Goal: Information Seeking & Learning: Learn about a topic

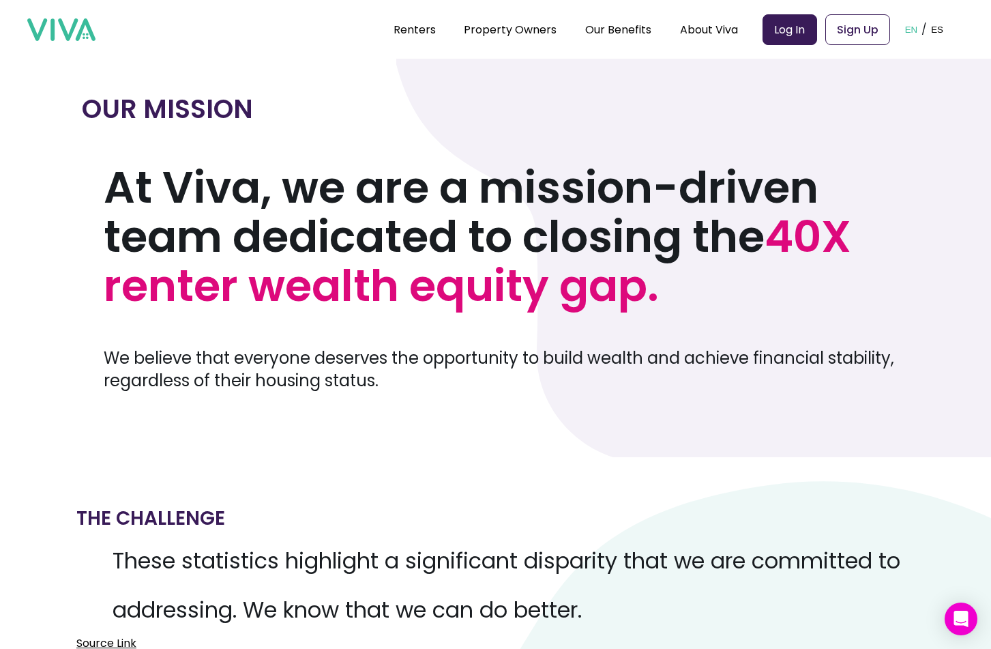
scroll to position [31, 0]
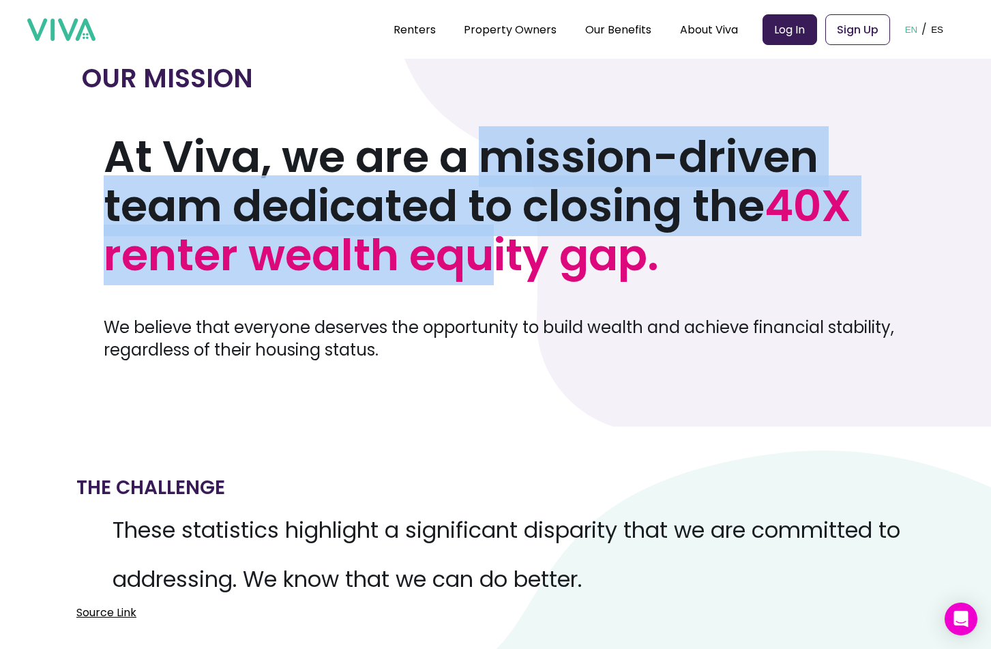
drag, startPoint x: 484, startPoint y: 151, endPoint x: 494, endPoint y: 261, distance: 110.2
click at [494, 261] on h1 "At Viva, we are a mission-driven team dedicated to closing the 40X renter wealt…" at bounding box center [506, 205] width 805 height 147
click at [494, 261] on span "40X renter wealth equity gap." at bounding box center [478, 230] width 748 height 110
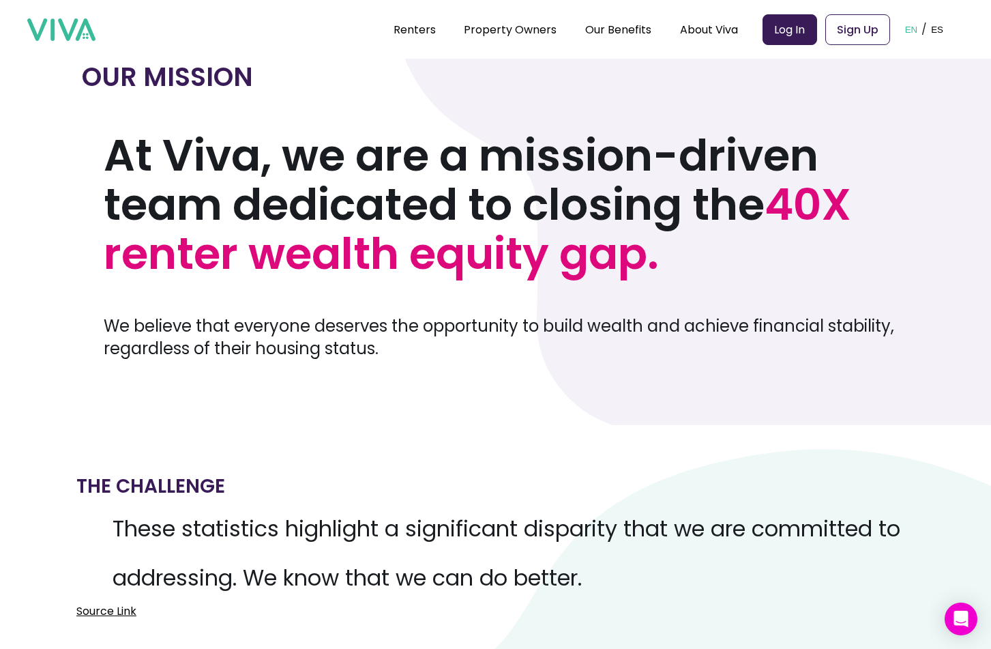
scroll to position [110, 0]
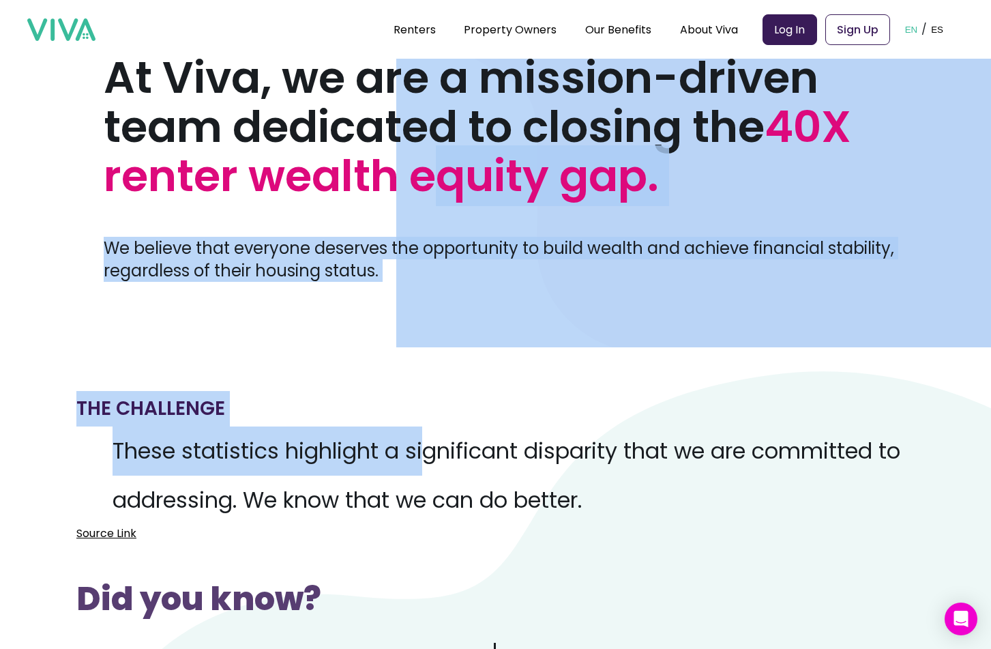
drag, startPoint x: 445, startPoint y: 164, endPoint x: 419, endPoint y: 484, distance: 320.9
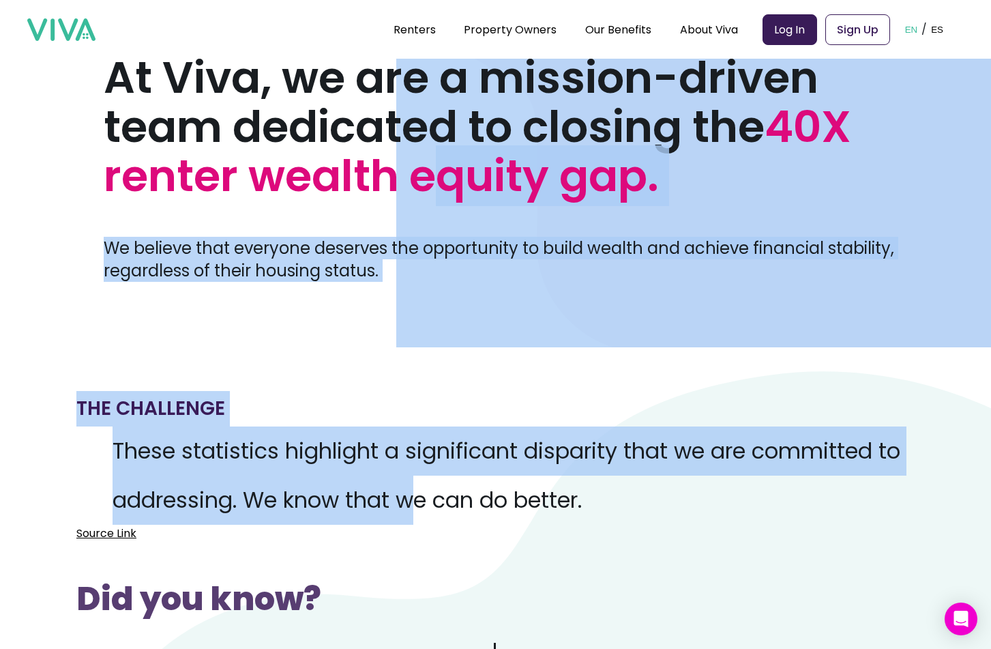
click at [419, 484] on p "These statistics highlight a significant disparity that we are committed to add…" at bounding box center [495, 475] width 838 height 98
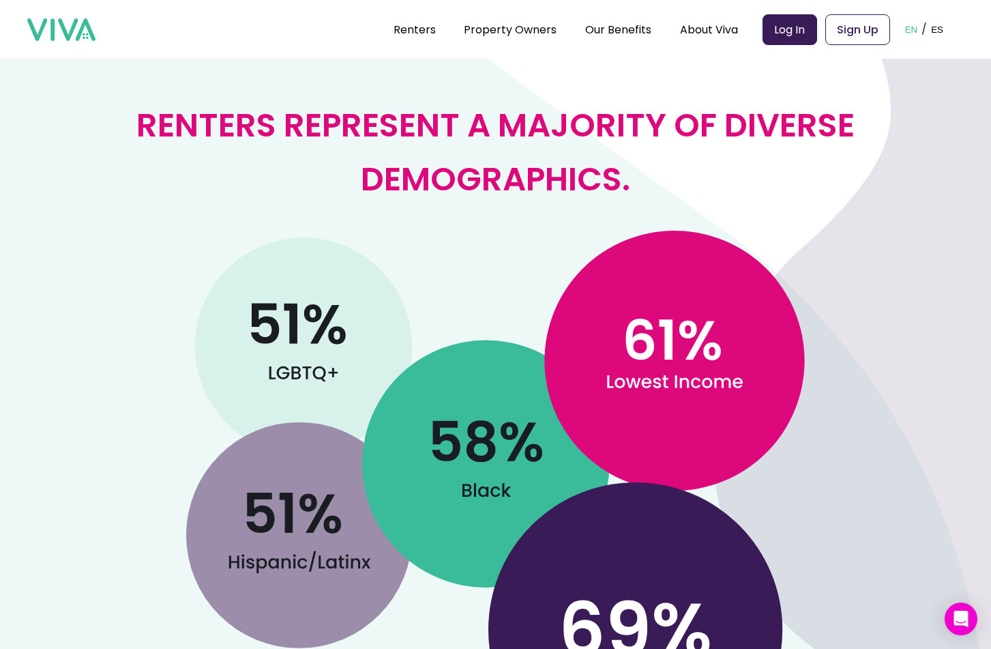
scroll to position [917, 0]
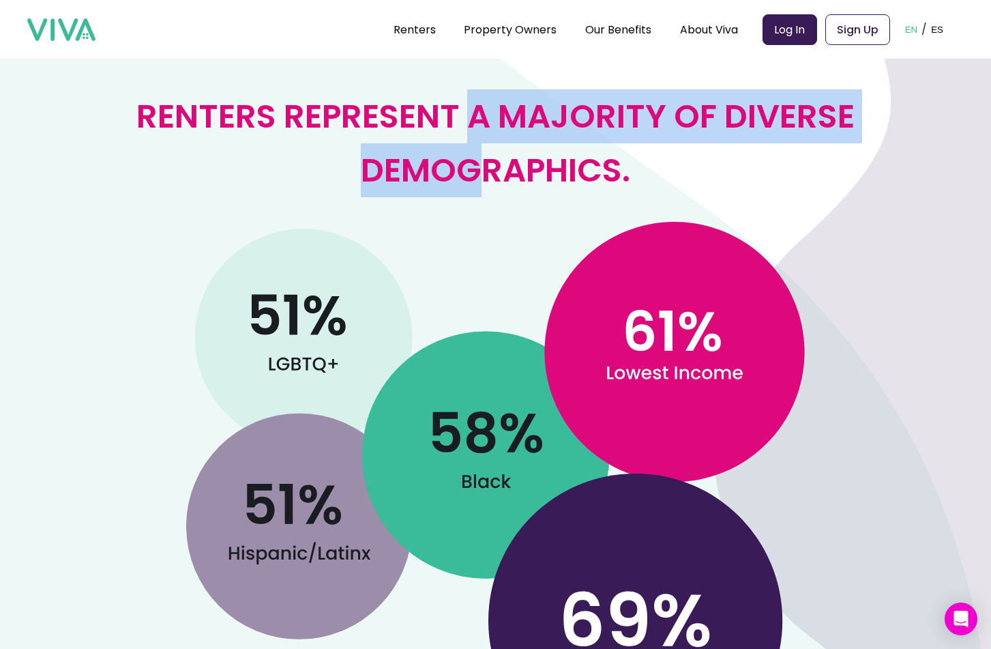
drag, startPoint x: 474, startPoint y: 104, endPoint x: 471, endPoint y: 171, distance: 66.9
click at [471, 171] on h2 "Renters represent a majority of diverse demographics." at bounding box center [495, 143] width 860 height 108
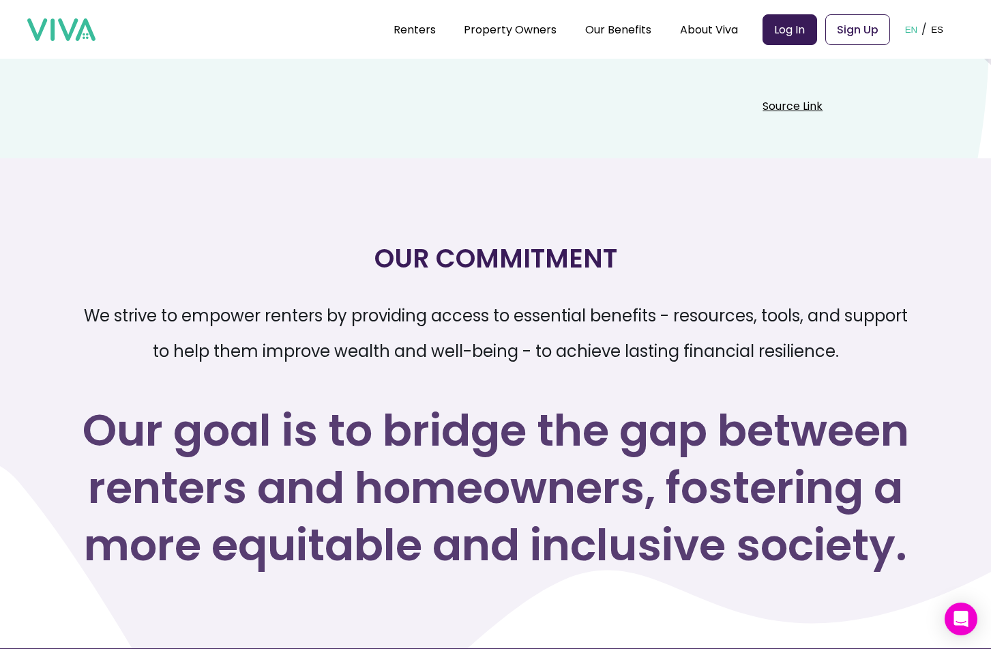
scroll to position [1781, 0]
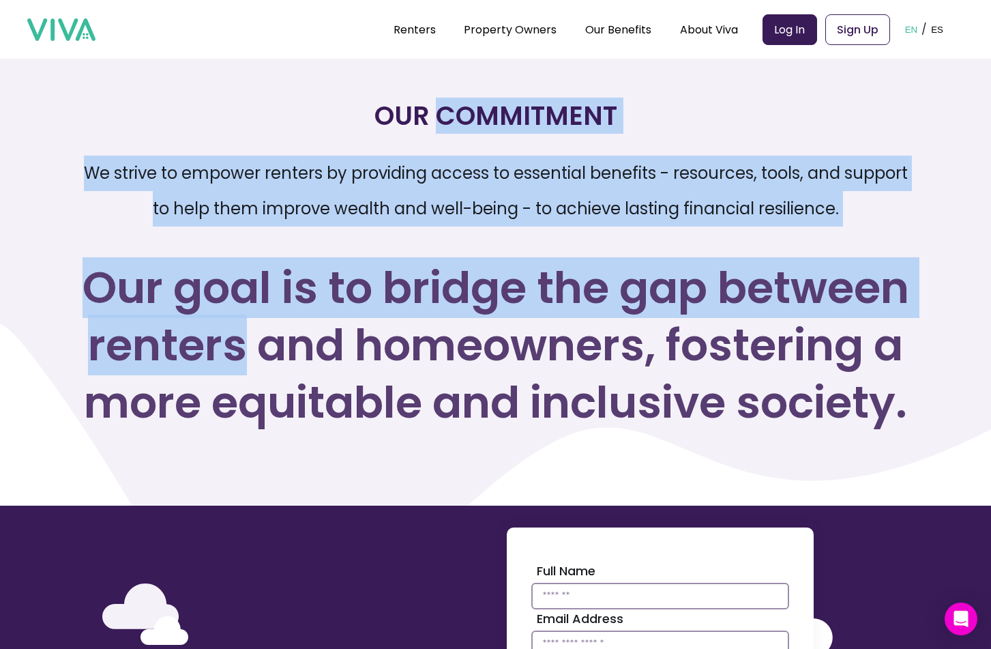
drag, startPoint x: 439, startPoint y: 113, endPoint x: 482, endPoint y: 383, distance: 274.2
click at [482, 383] on div "Our Commitment We strive to empower renters by providing access to essential be…" at bounding box center [495, 276] width 827 height 398
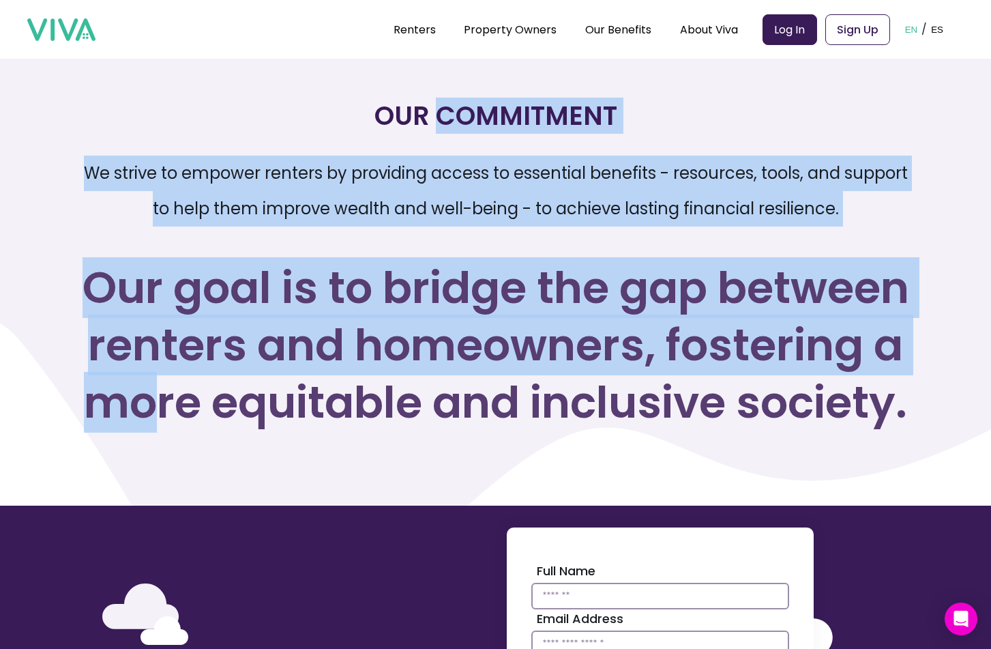
click at [482, 383] on h3 "Our goal is to bridge the gap between renters and homeowners, fostering a more …" at bounding box center [495, 345] width 827 height 172
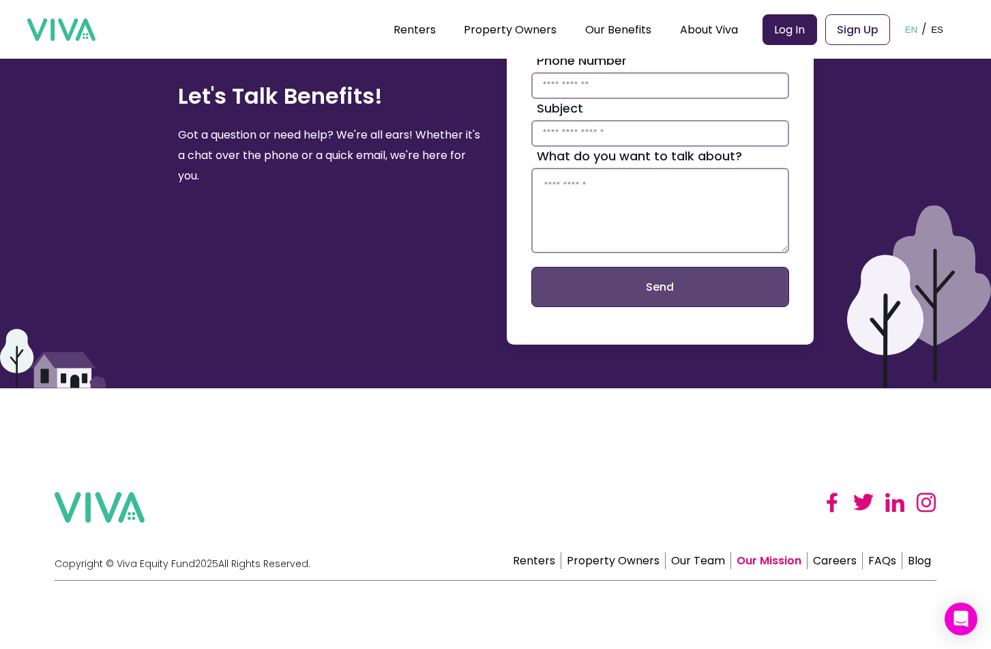
scroll to position [2460, 0]
click at [694, 559] on link "Our Team" at bounding box center [698, 560] width 65 height 17
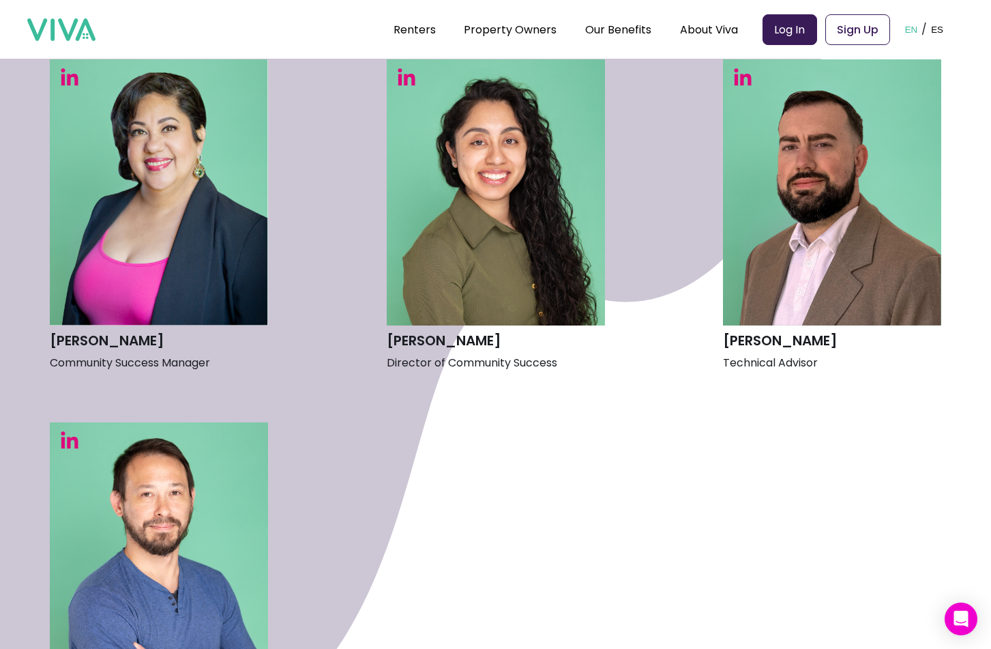
scroll to position [1991, 0]
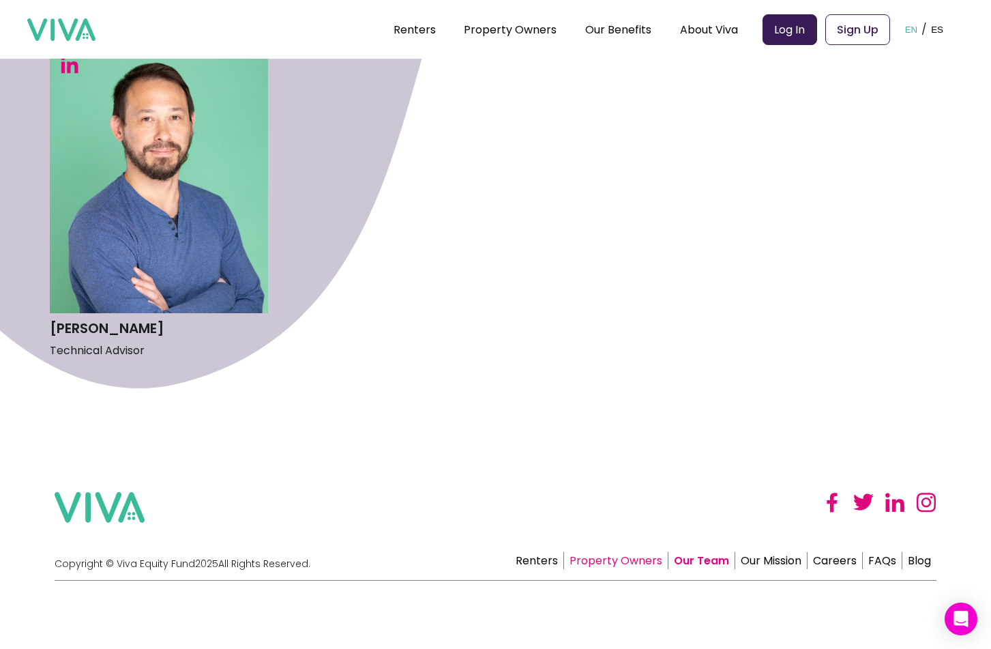
click at [640, 564] on link "Property Owners" at bounding box center [616, 560] width 104 height 17
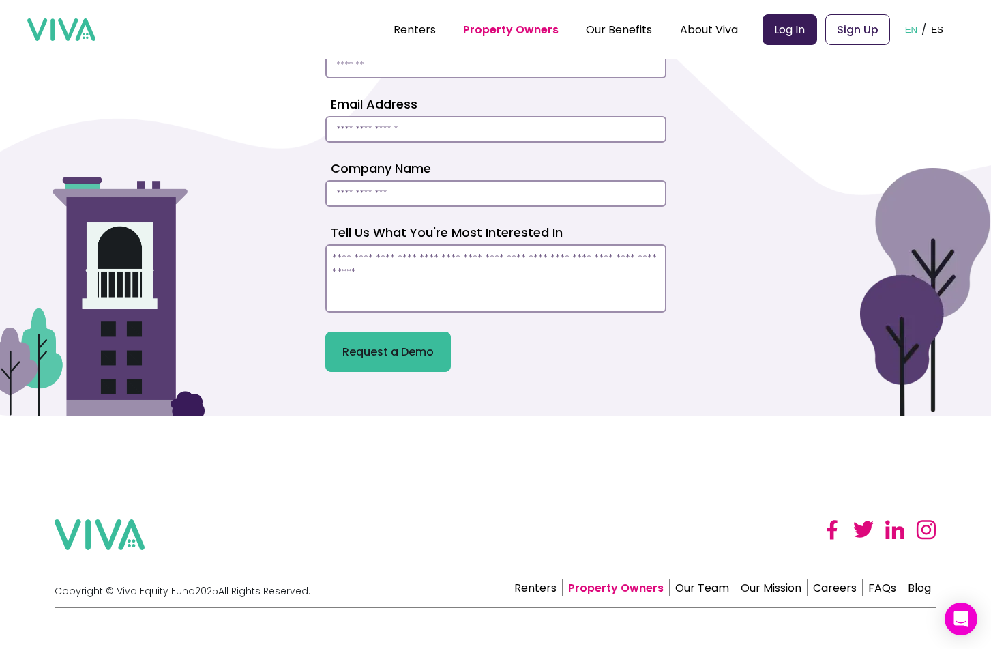
scroll to position [3809, 0]
